Goal: Check status: Check status

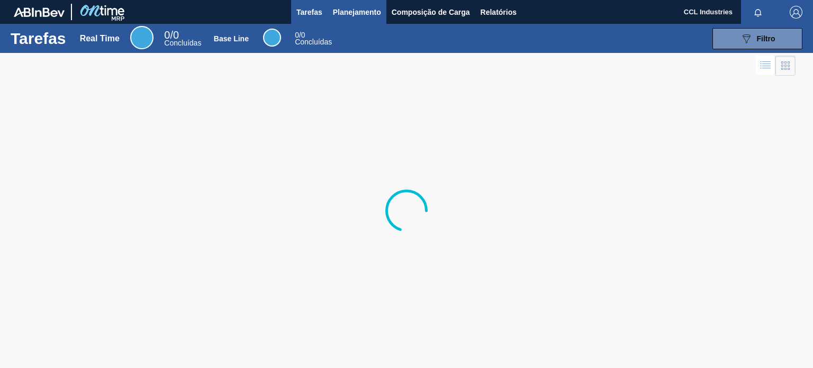
click at [370, 23] on button "Planejamento" at bounding box center [357, 12] width 59 height 24
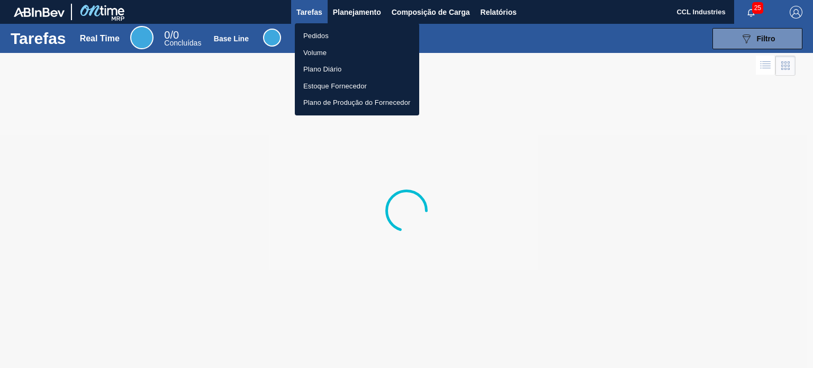
click at [322, 40] on li "Pedidos" at bounding box center [357, 36] width 124 height 17
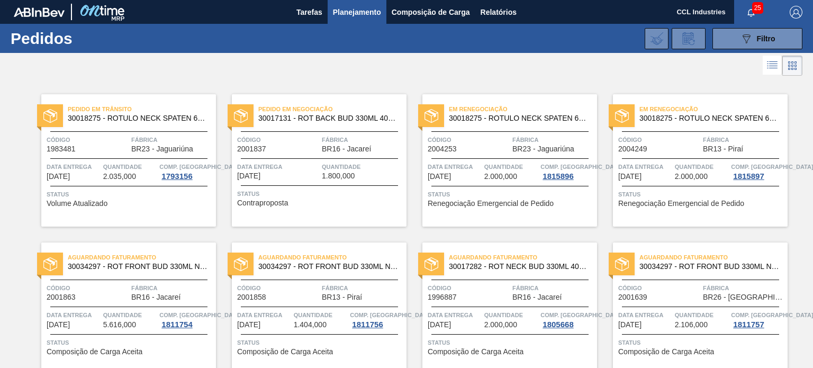
click at [274, 155] on div "Pedido em Negociação 30017131 - ROT BACK BUD 330ML 40MICRAS 429 Código 2001837 …" at bounding box center [319, 160] width 175 height 132
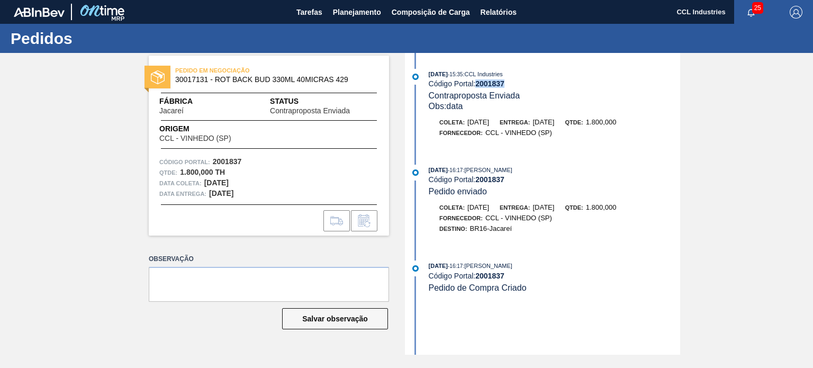
drag, startPoint x: 515, startPoint y: 83, endPoint x: 478, endPoint y: 82, distance: 37.1
click at [478, 82] on div "Código Portal: 2001837" at bounding box center [554, 83] width 251 height 8
copy strong "2001837"
click at [343, 16] on span "Planejamento" at bounding box center [357, 12] width 48 height 13
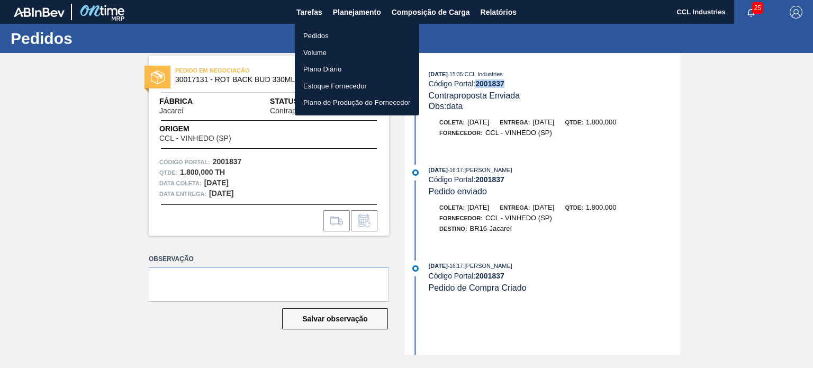
click at [328, 31] on li "Pedidos" at bounding box center [357, 36] width 124 height 17
